Goal: Task Accomplishment & Management: Use online tool/utility

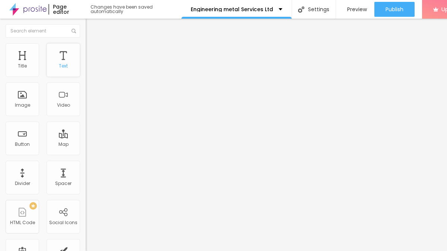
click at [61, 69] on div "Text" at bounding box center [64, 60] width 34 height 34
click at [86, 48] on img at bounding box center [89, 46] width 7 height 7
click at [92, 44] on span "Style" at bounding box center [97, 41] width 11 height 6
click at [91, 26] on div "Edit Text" at bounding box center [108, 27] width 34 height 6
click at [31, 137] on div "Button" at bounding box center [23, 138] width 34 height 34
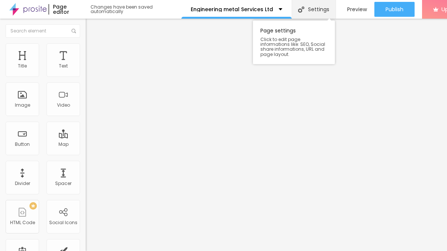
drag, startPoint x: 20, startPoint y: 139, endPoint x: 311, endPoint y: 0, distance: 321.8
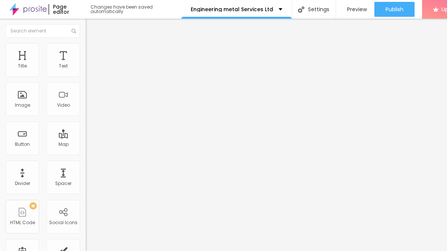
click at [86, 70] on input "Click me" at bounding box center [130, 66] width 89 height 7
paste input "→ VIEW DOCUMENT HERE"
type input "→ VIEW DOCUMENT HERE"
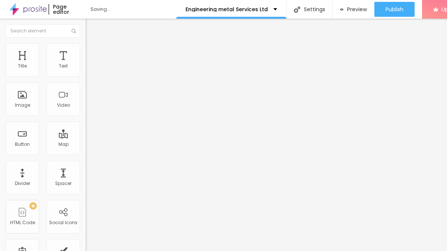
click at [86, 153] on input "https://" at bounding box center [130, 149] width 89 height 7
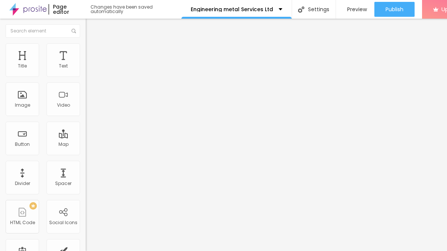
paste input "[URL][DOMAIN_NAME]"
type input "https://[URL][DOMAIN_NAME]"
click at [86, 51] on li "Advanced" at bounding box center [129, 54] width 86 height 7
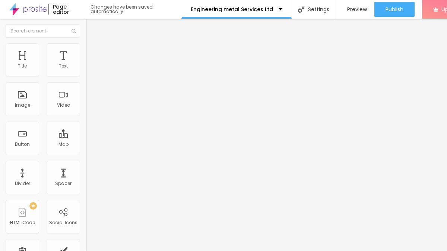
click at [86, 43] on li "Content" at bounding box center [129, 39] width 86 height 7
click at [91, 28] on div "Edit Button" at bounding box center [111, 27] width 40 height 6
click at [357, 9] on span "Preview" at bounding box center [357, 9] width 20 height 6
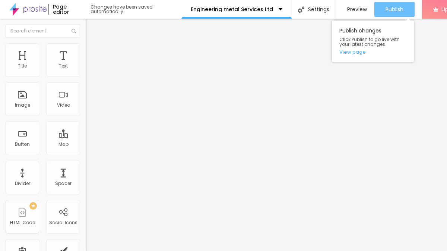
click at [383, 13] on button "Publish" at bounding box center [394, 9] width 40 height 15
click at [387, 10] on span "Publish" at bounding box center [394, 9] width 18 height 6
click at [358, 51] on link "View page" at bounding box center [372, 52] width 67 height 5
